Goal: Task Accomplishment & Management: Manage account settings

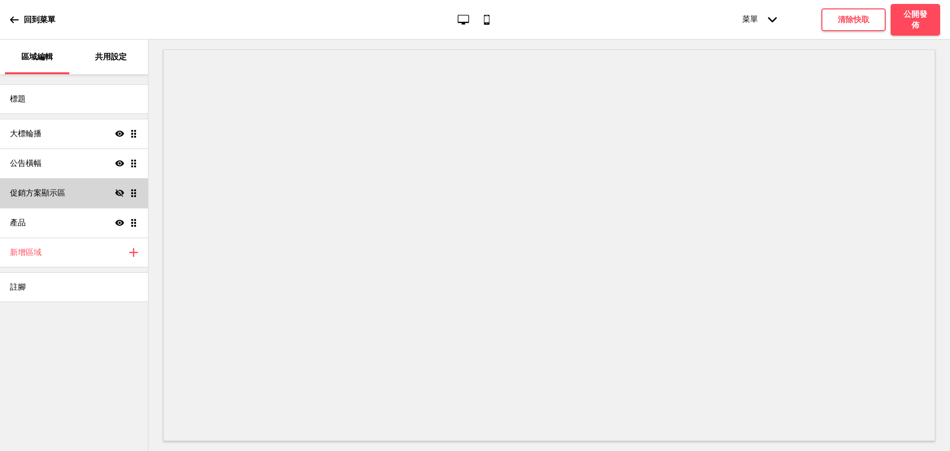
click at [53, 200] on div "促銷方案顯示區 隱藏 拖曳" at bounding box center [74, 193] width 148 height 30
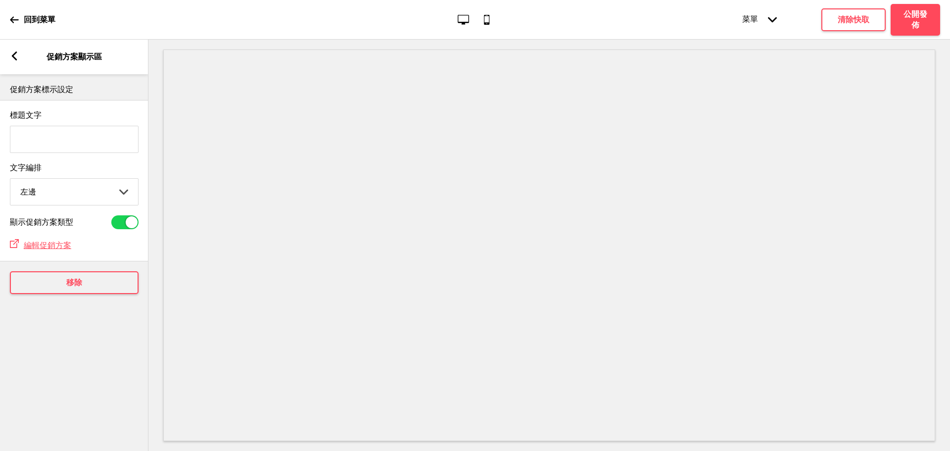
click at [17, 63] on div "箭頭left 促銷方案顯示區" at bounding box center [74, 57] width 148 height 35
click at [17, 57] on rect at bounding box center [14, 55] width 9 height 9
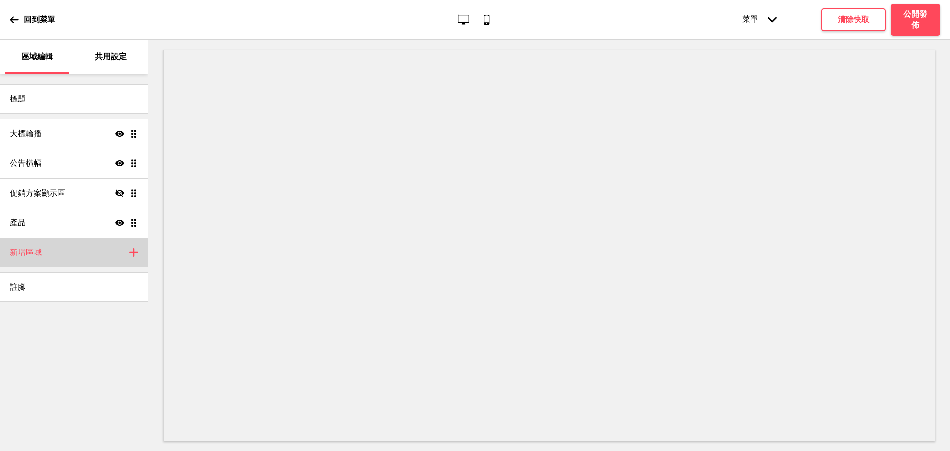
click at [127, 256] on div "新增區域 加上" at bounding box center [74, 252] width 148 height 30
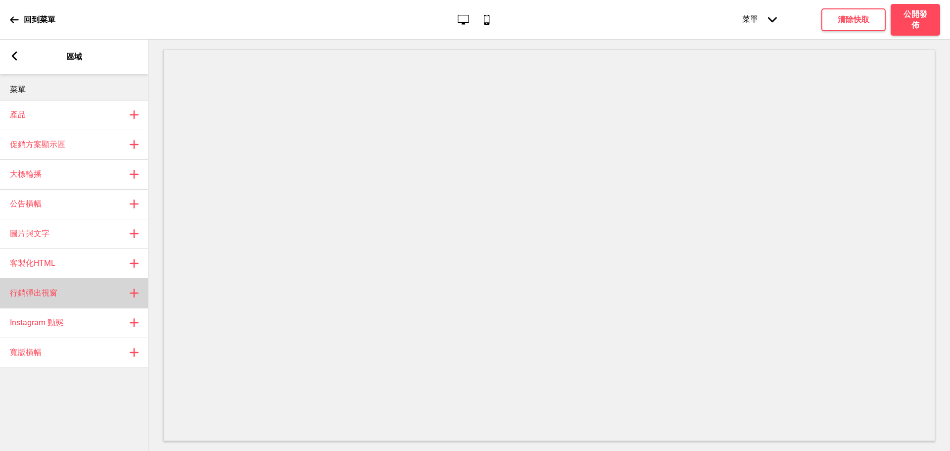
click at [103, 288] on div "行銷彈出視窗 加上" at bounding box center [74, 293] width 148 height 30
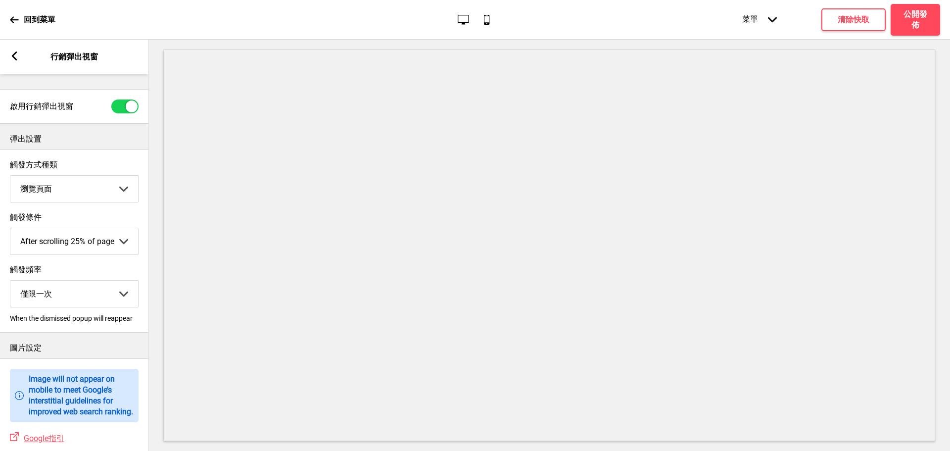
click at [104, 300] on select "僅限一次 每日僅限一次 每周僅限一次 每月僅限一次" at bounding box center [74, 293] width 128 height 26
drag, startPoint x: 104, startPoint y: 300, endPoint x: 106, endPoint y: 295, distance: 5.6
click at [104, 300] on select "僅限一次 每日僅限一次 每周僅限一次 每月僅限一次" at bounding box center [74, 293] width 128 height 26
click at [118, 245] on select "After scrolling 25% of page After scrolling 50% of page After scrolling 75% of …" at bounding box center [74, 241] width 128 height 26
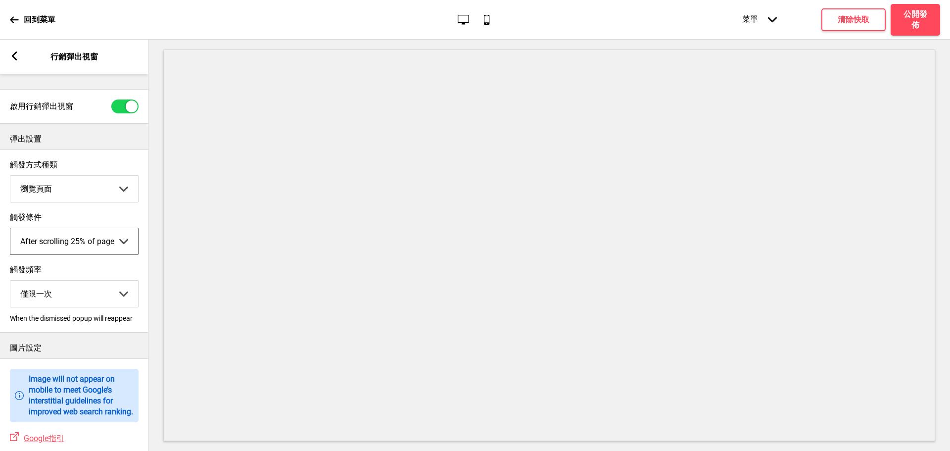
click at [11, 52] on rect at bounding box center [14, 55] width 9 height 9
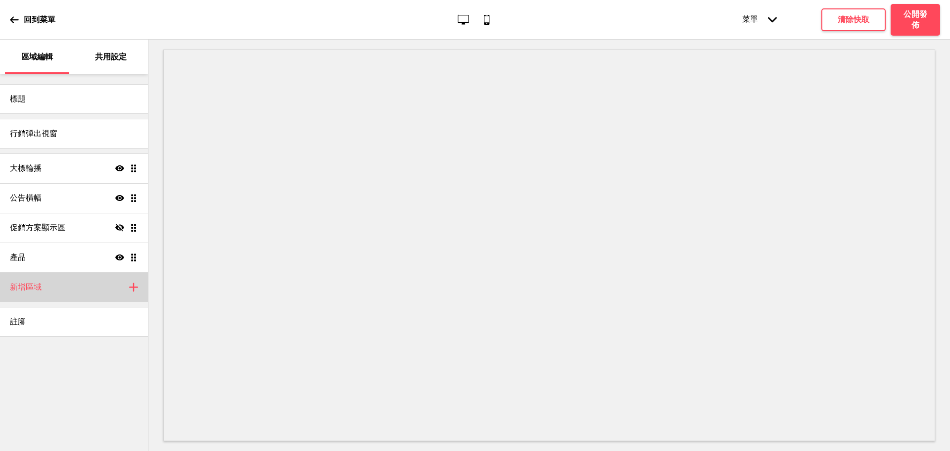
click at [113, 293] on div "新增區域 加上" at bounding box center [74, 287] width 148 height 30
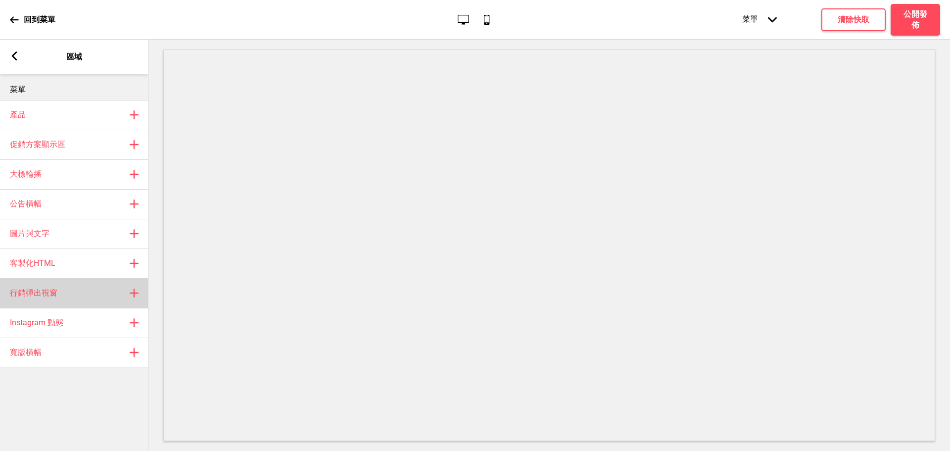
click at [107, 302] on div "行銷彈出視窗 加上" at bounding box center [74, 293] width 148 height 30
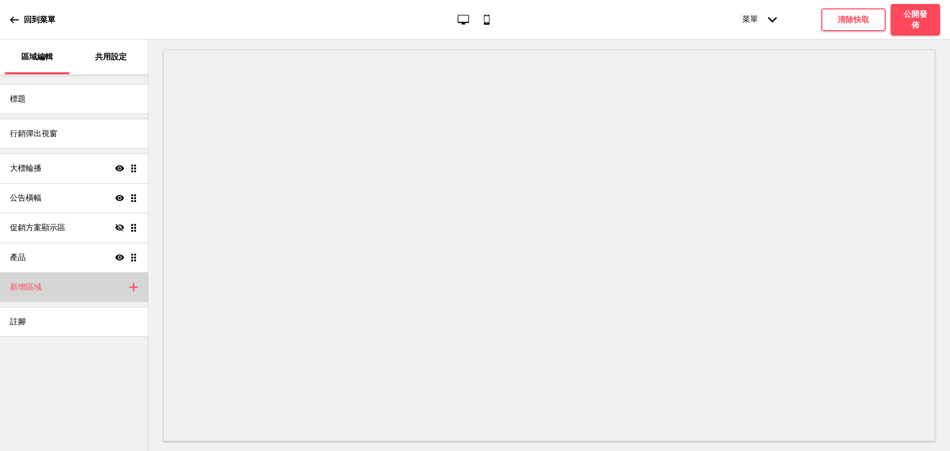
click at [125, 290] on div "新增區域 加上" at bounding box center [74, 287] width 148 height 30
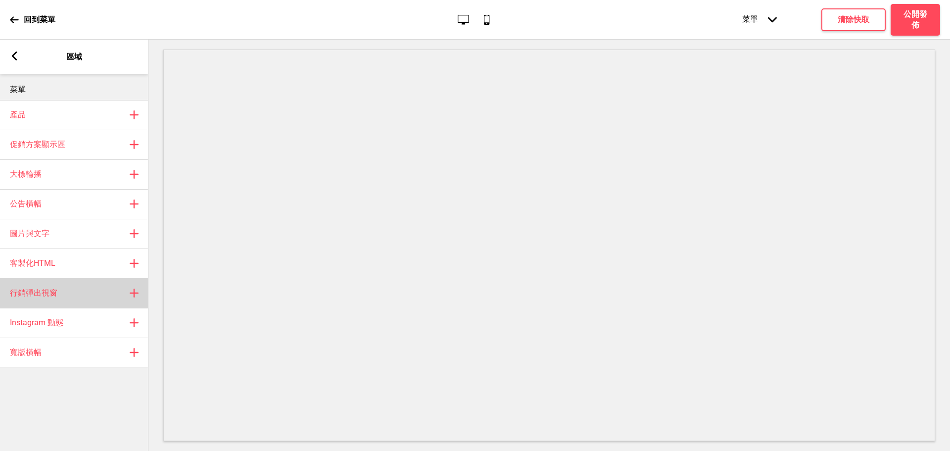
click at [137, 295] on rect at bounding box center [134, 293] width 12 height 12
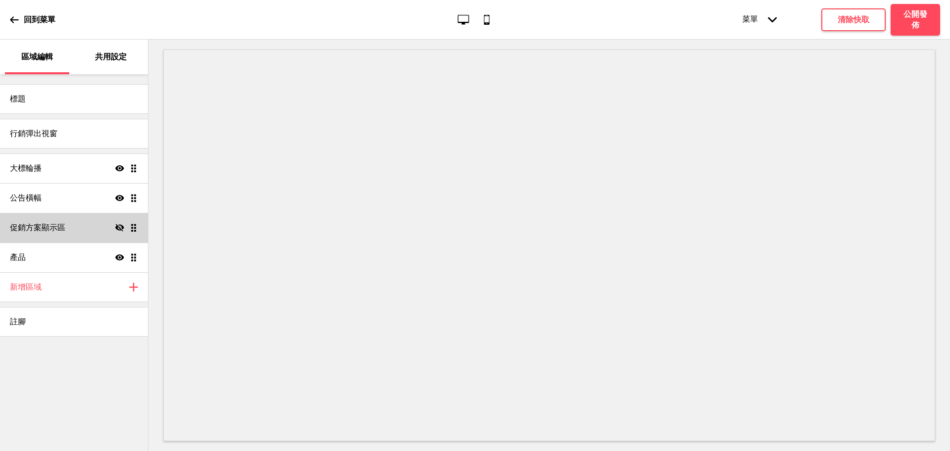
click at [121, 224] on icon "隱藏" at bounding box center [119, 227] width 9 height 9
click at [112, 228] on div "促銷方案顯示區 顯示 拖曳" at bounding box center [74, 228] width 148 height 30
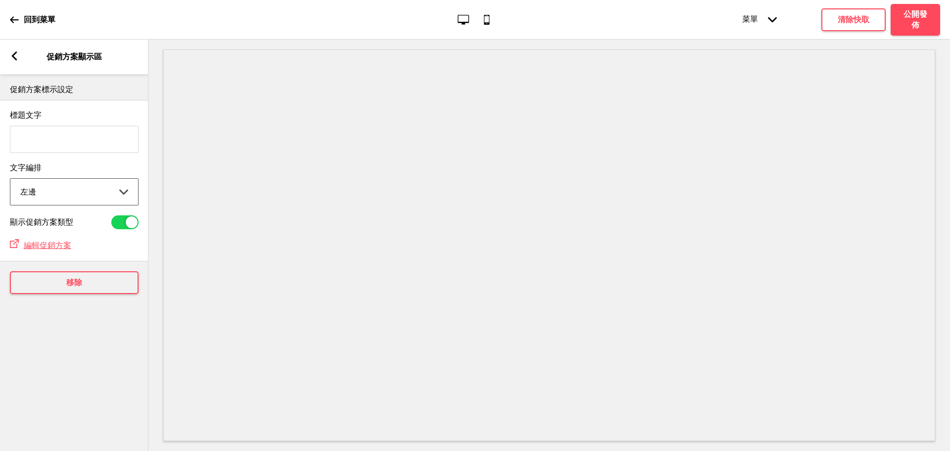
click at [108, 194] on select "左邊 中間 右邊" at bounding box center [74, 192] width 128 height 26
click at [119, 234] on div "顯示促銷方案類型" at bounding box center [74, 222] width 148 height 24
click at [129, 225] on div at bounding box center [132, 222] width 12 height 12
click at [129, 225] on div at bounding box center [124, 222] width 27 height 14
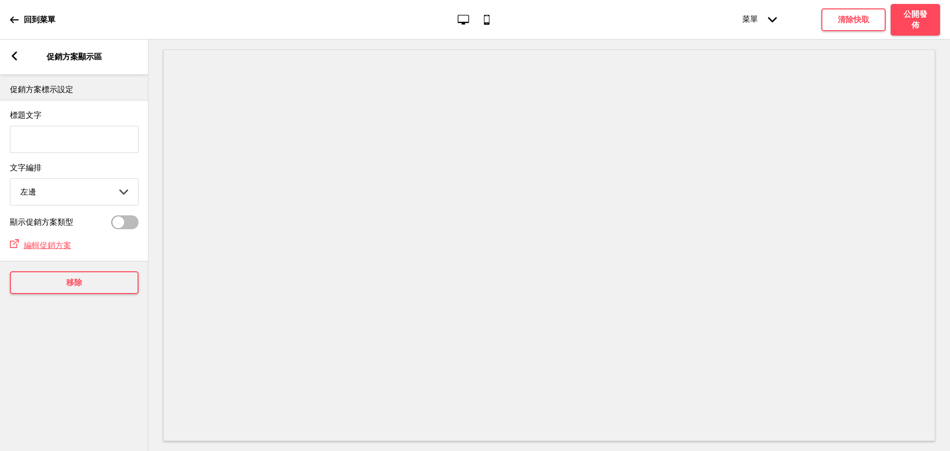
checkbox input "true"
click at [13, 63] on div "箭頭left 促銷方案顯示區" at bounding box center [74, 57] width 148 height 35
click at [56, 139] on input "標題文字" at bounding box center [74, 139] width 129 height 27
click at [41, 191] on select "左邊 中間 右邊" at bounding box center [74, 192] width 128 height 26
click at [10, 182] on select "左邊 中間 右邊" at bounding box center [74, 192] width 128 height 26
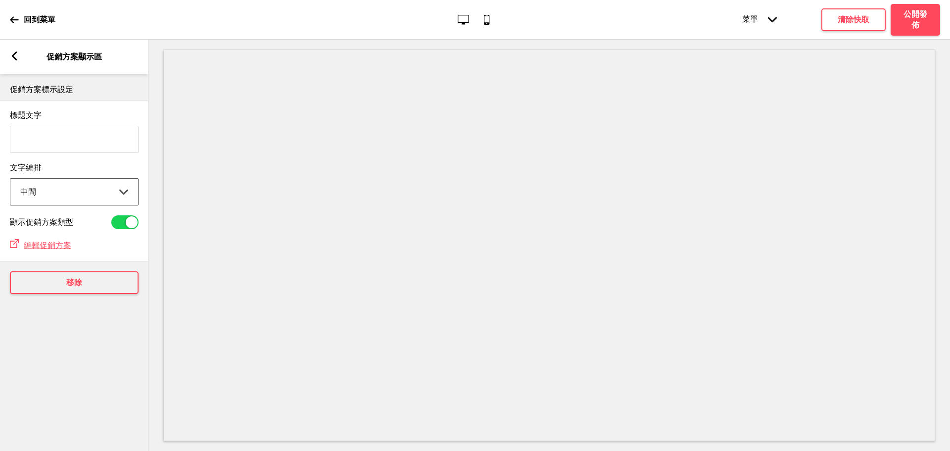
click at [52, 204] on select "左邊 中間 右邊" at bounding box center [74, 192] width 128 height 26
select select "right"
click at [10, 182] on select "左邊 中間 右邊" at bounding box center [74, 192] width 128 height 26
click at [63, 198] on select "左邊 中間 右邊" at bounding box center [74, 192] width 128 height 26
drag, startPoint x: 50, startPoint y: 134, endPoint x: 27, endPoint y: 103, distance: 38.8
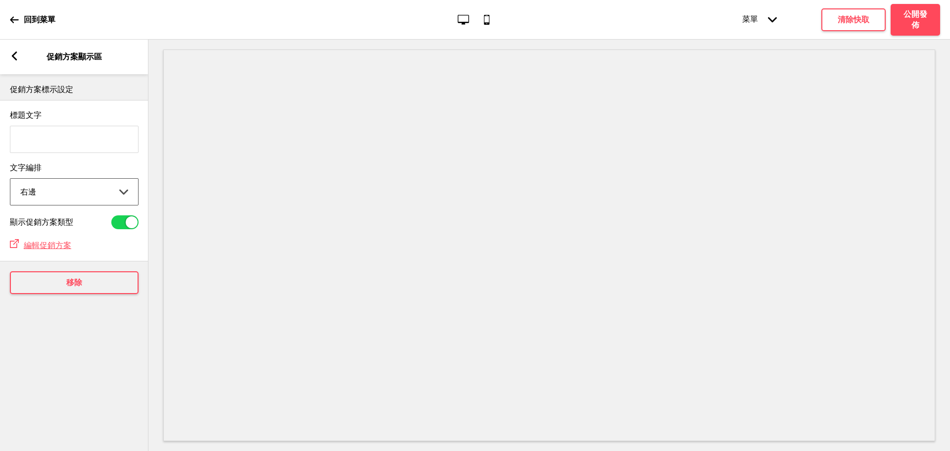
click at [50, 134] on input "標題文字" at bounding box center [74, 139] width 129 height 27
type input "營業人資訊："
click at [71, 141] on input "營業人資訊：" at bounding box center [74, 139] width 129 height 27
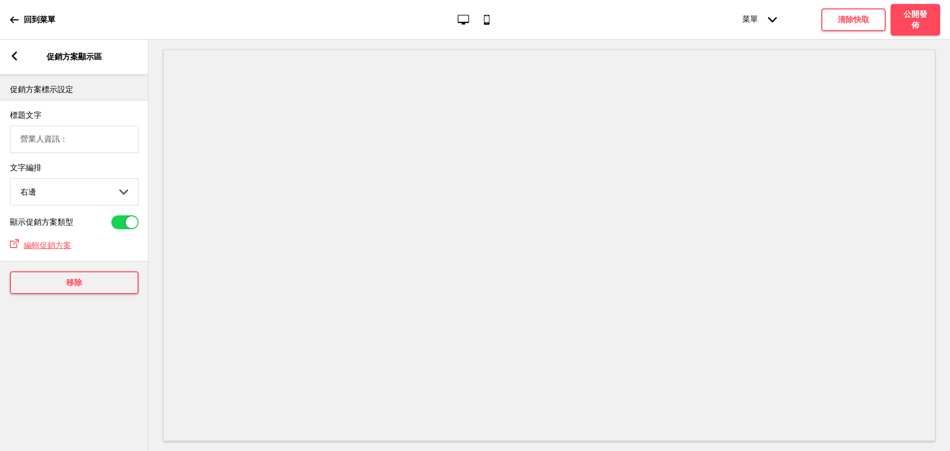
click at [47, 243] on link "編輯促銷方案" at bounding box center [45, 244] width 52 height 9
